Goal: Use online tool/utility: Utilize a website feature to perform a specific function

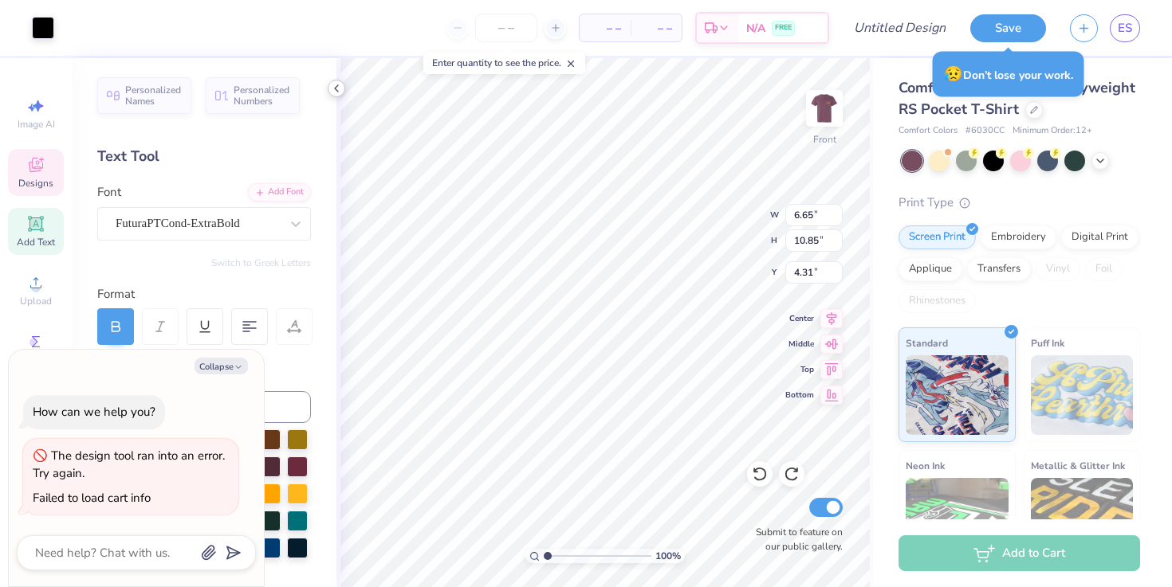
drag, startPoint x: 0, startPoint y: 0, endPoint x: 335, endPoint y: 89, distance: 346.4
click at [335, 89] on icon at bounding box center [336, 88] width 13 height 13
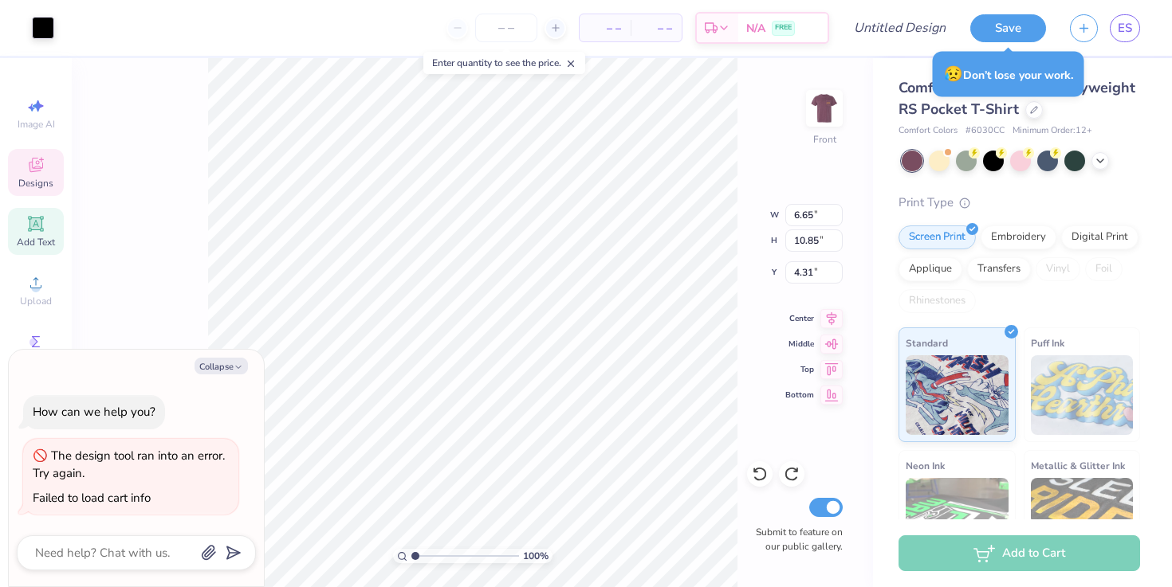
click at [30, 167] on icon at bounding box center [35, 167] width 13 height 10
type textarea "x"
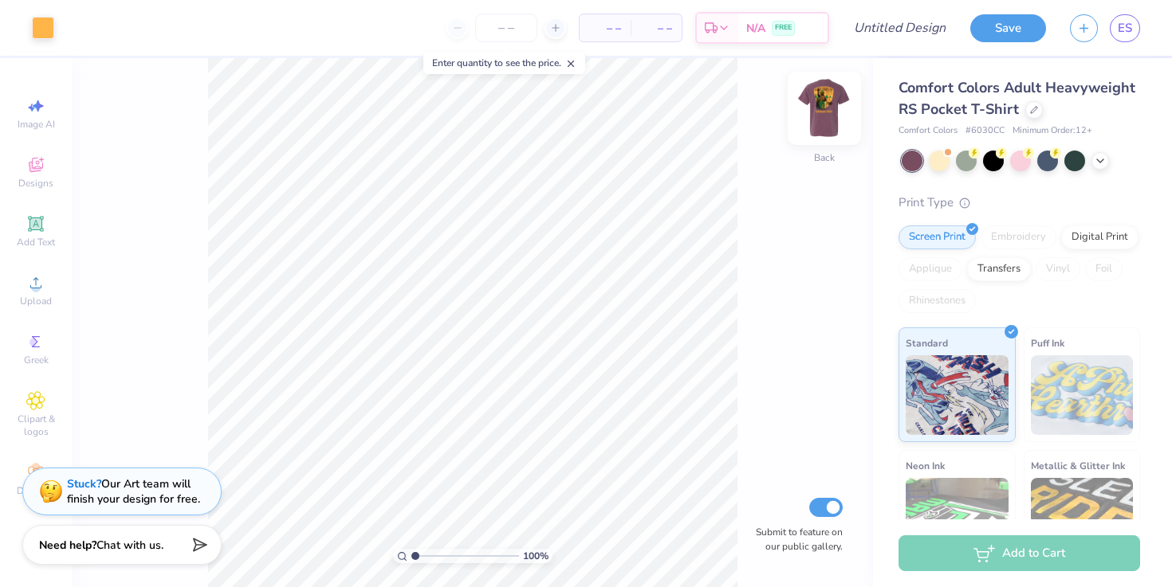
click at [826, 128] on img at bounding box center [824, 109] width 64 height 64
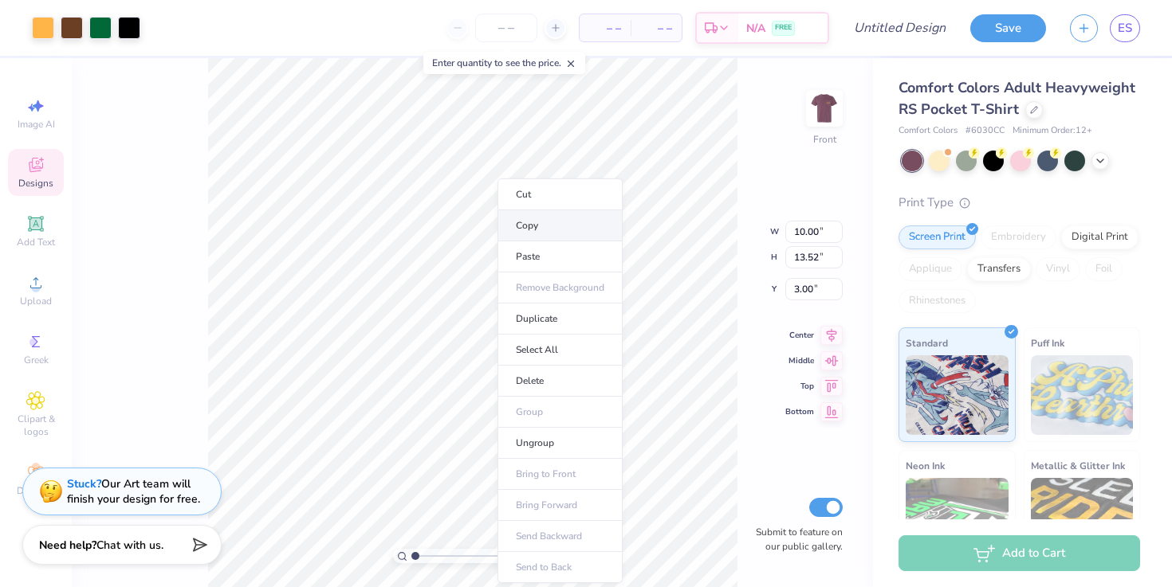
click at [509, 222] on li "Copy" at bounding box center [559, 225] width 125 height 31
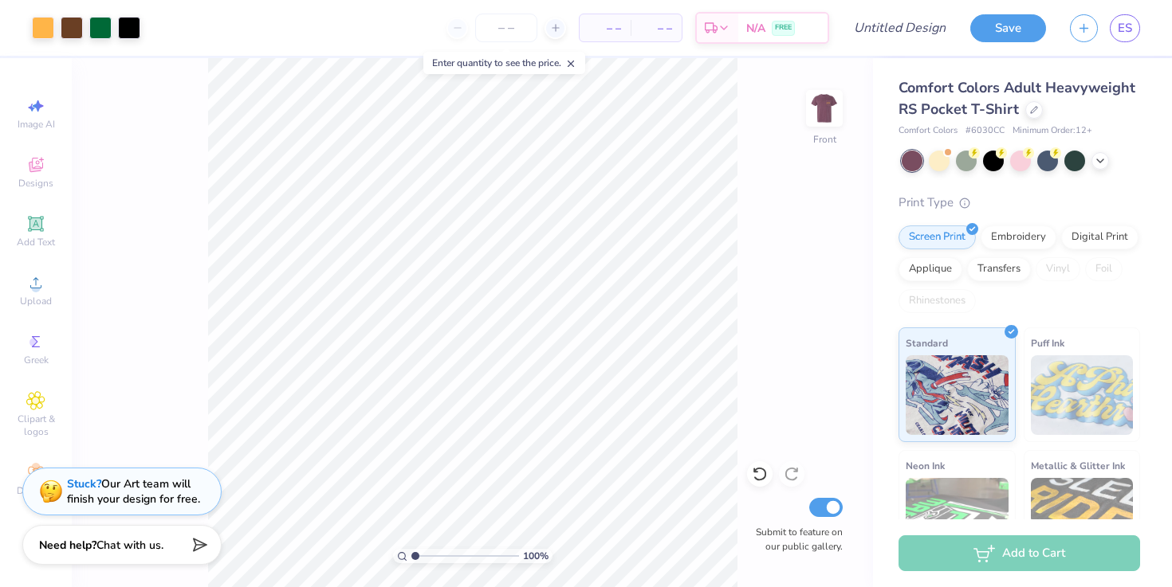
click at [179, 273] on div "100 % Front Submit to feature on our public gallery." at bounding box center [472, 322] width 801 height 529
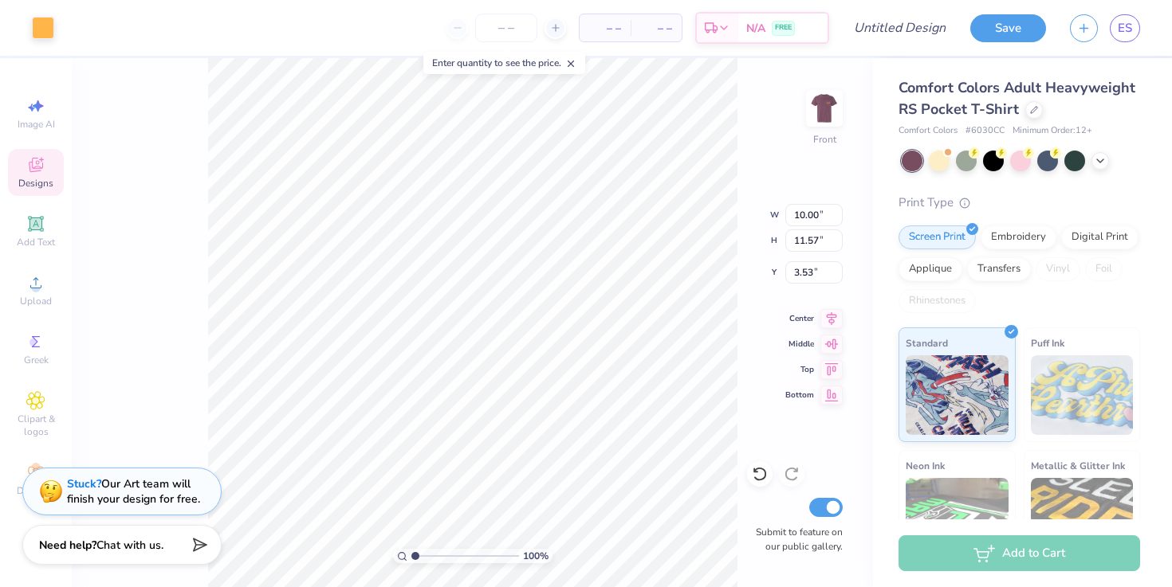
type input "3.00"
click at [26, 171] on icon at bounding box center [35, 164] width 19 height 19
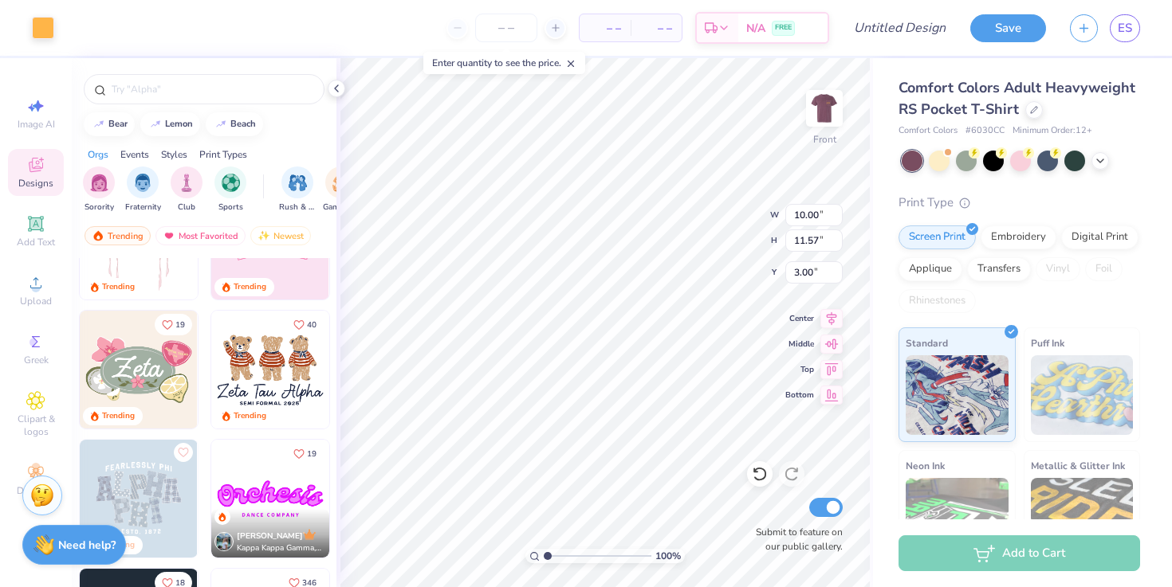
scroll to position [244, 0]
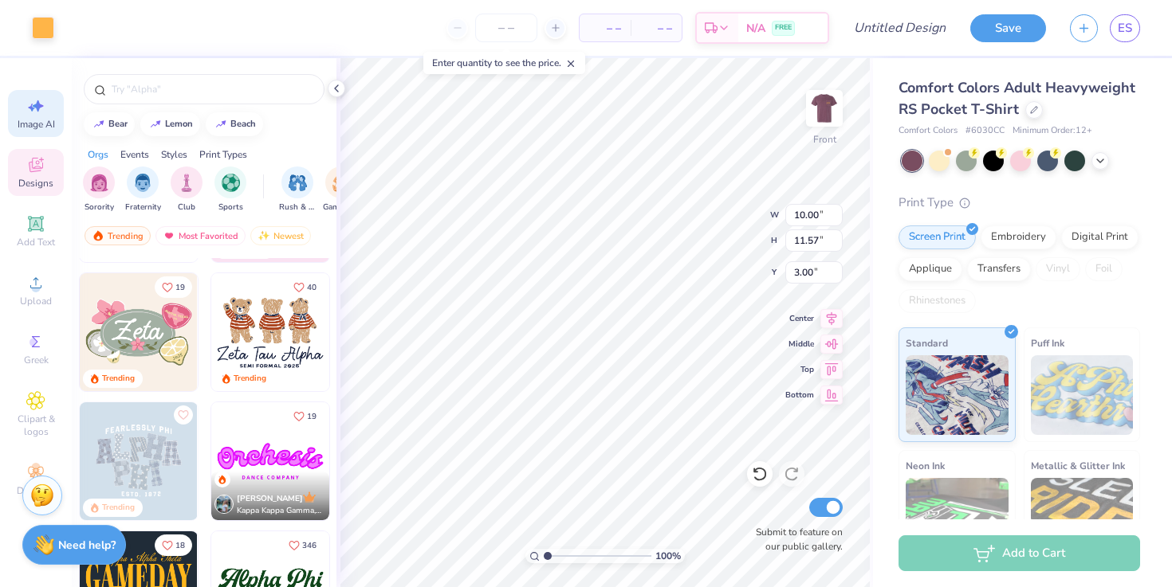
click at [40, 120] on span "Image AI" at bounding box center [36, 124] width 37 height 13
select select "4"
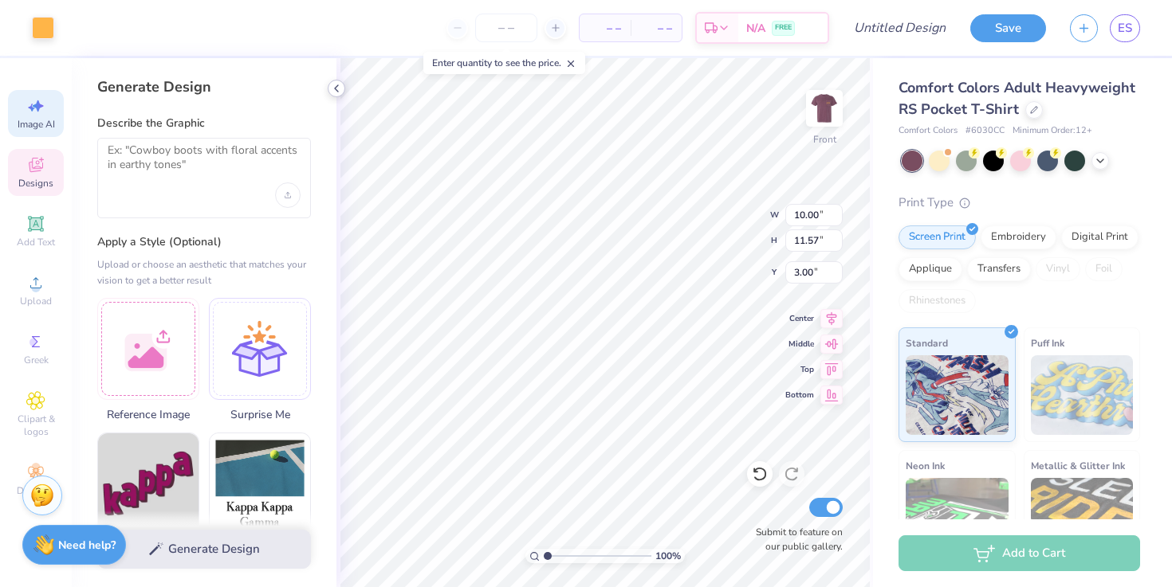
click at [334, 93] on icon at bounding box center [336, 88] width 13 height 13
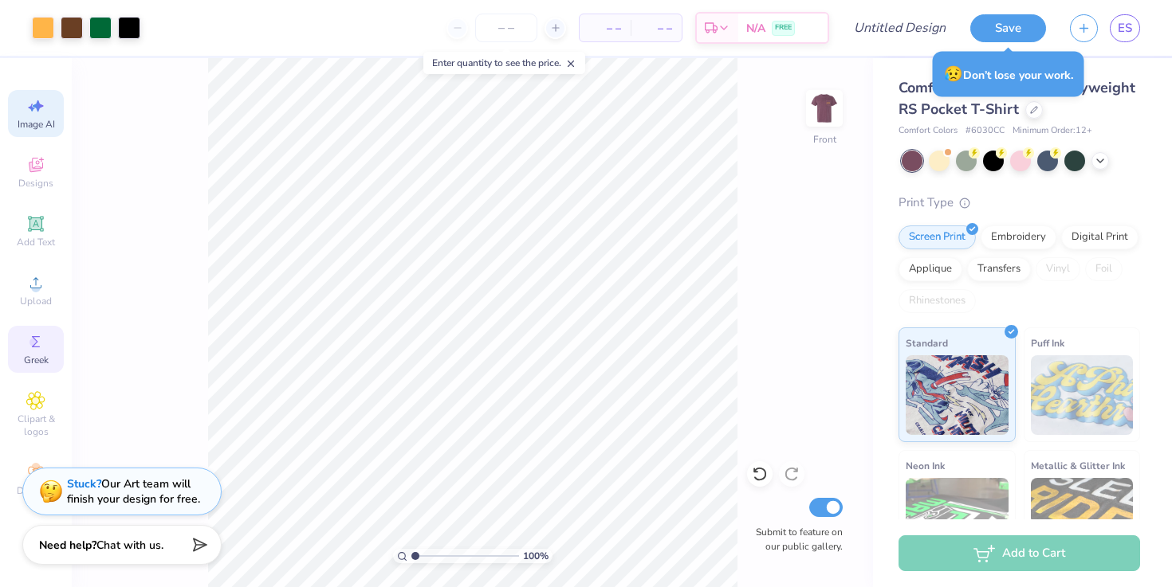
click at [50, 344] on div "Greek" at bounding box center [36, 349] width 56 height 47
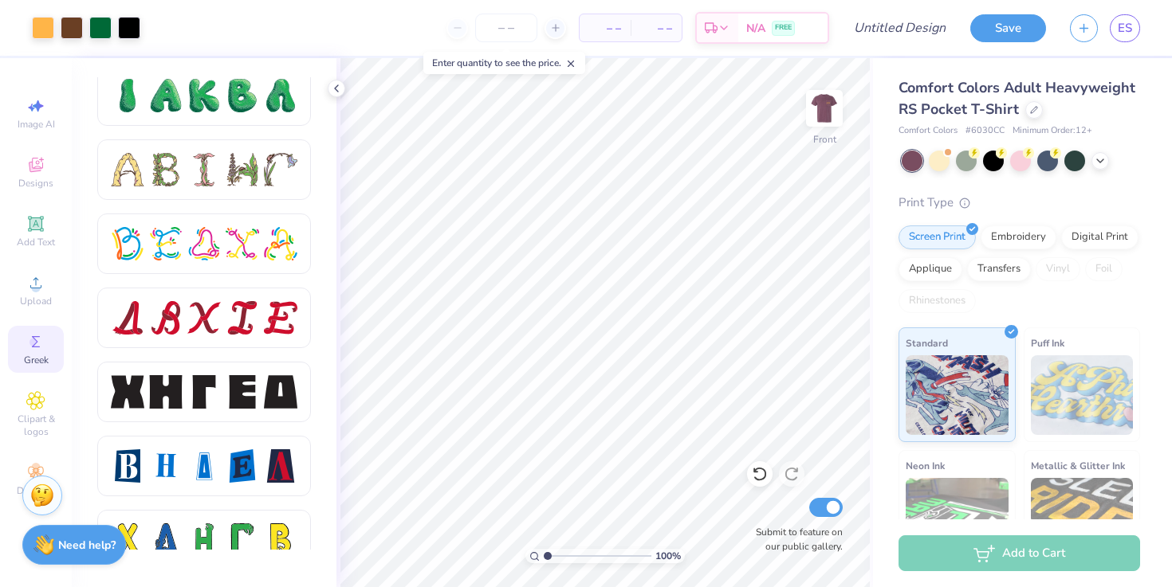
scroll to position [1753, 0]
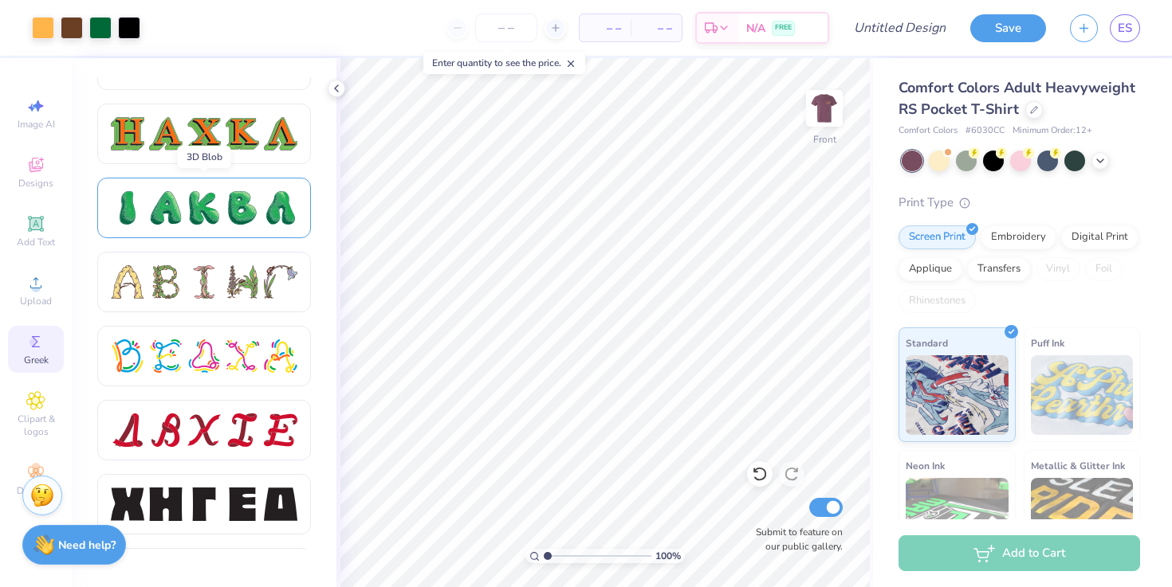
click at [218, 182] on div at bounding box center [204, 208] width 214 height 61
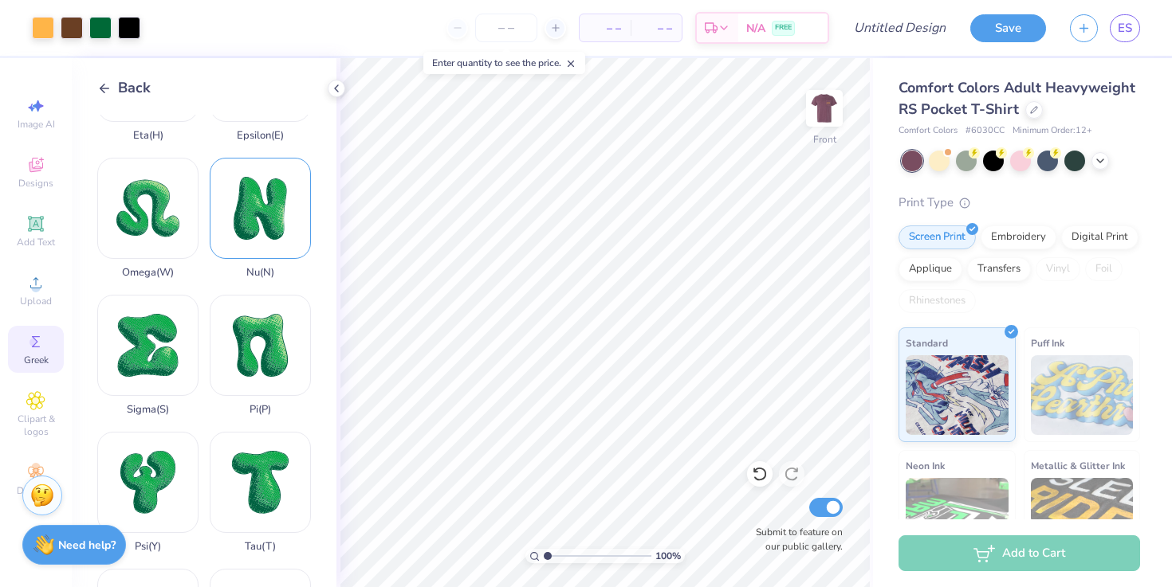
scroll to position [685, 0]
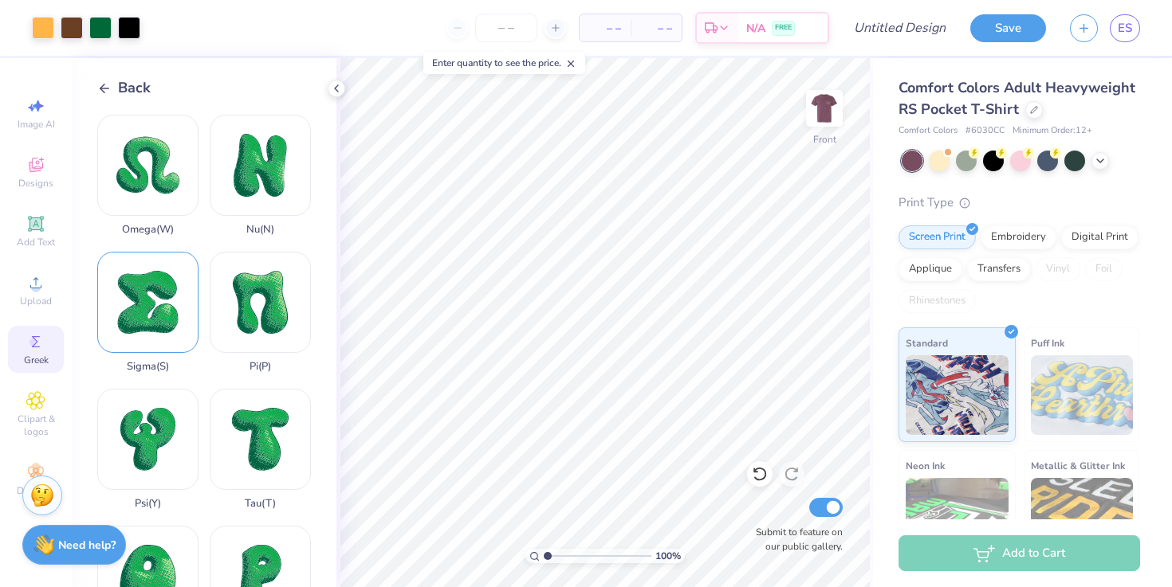
click at [147, 312] on div "Sigma ( S )" at bounding box center [147, 312] width 101 height 121
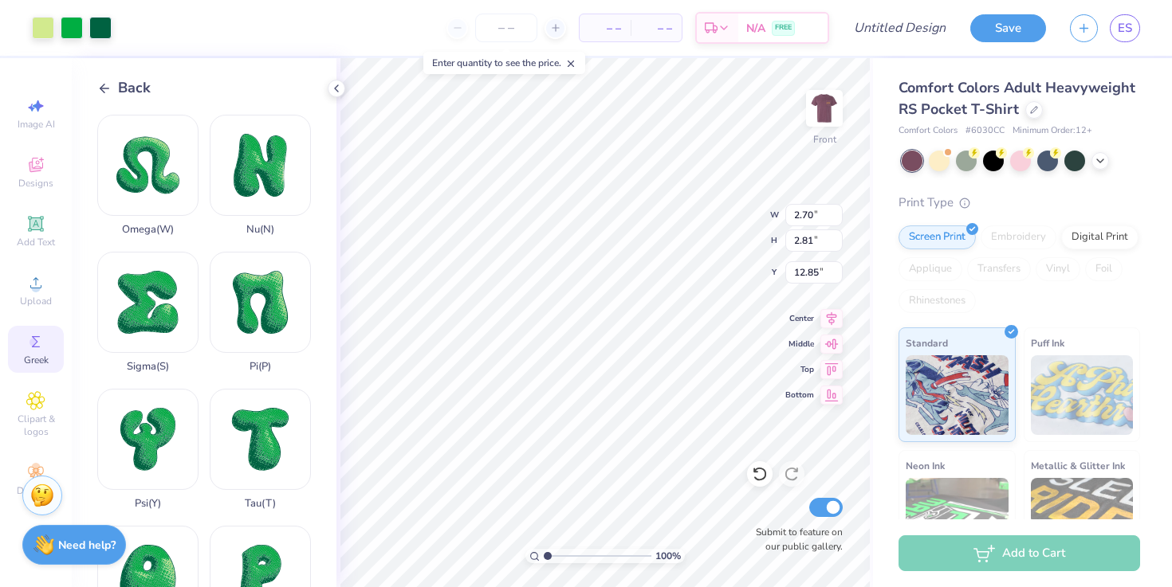
type input "19.61"
